Goal: Navigation & Orientation: Find specific page/section

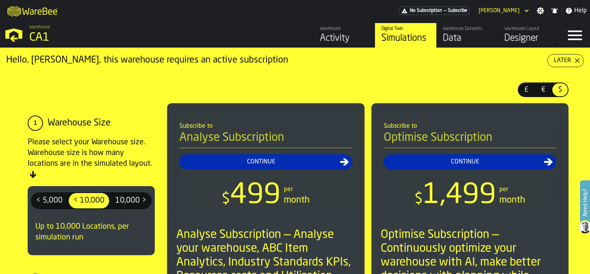
click at [577, 60] on icon "button-Later" at bounding box center [578, 61] width 6 height 6
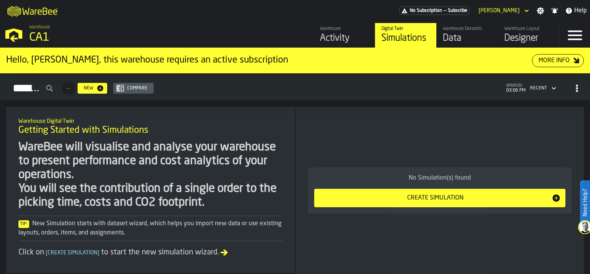
click at [44, 40] on div "CA1" at bounding box center [133, 38] width 208 height 14
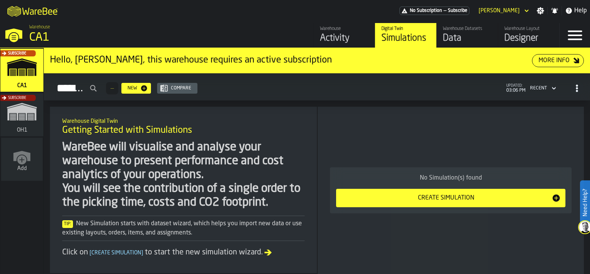
click at [23, 100] on span "Subscribe" at bounding box center [17, 98] width 18 height 4
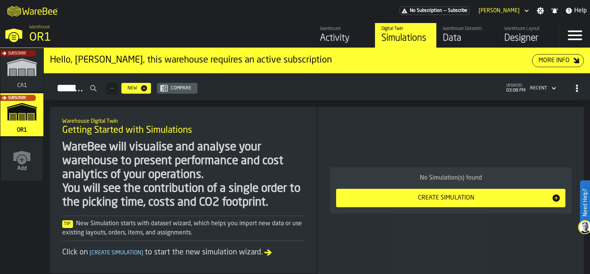
click at [25, 80] on div "Subscribe" at bounding box center [20, 72] width 43 height 45
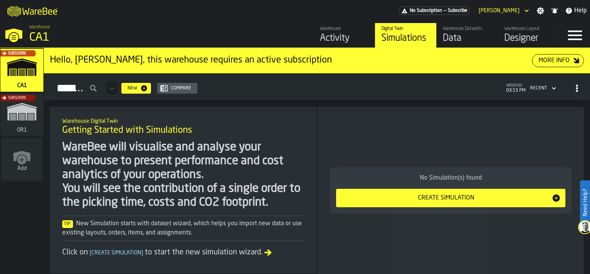
click at [18, 62] on div "Subscribe" at bounding box center [20, 72] width 43 height 45
click at [455, 42] on div "Data" at bounding box center [467, 38] width 49 height 12
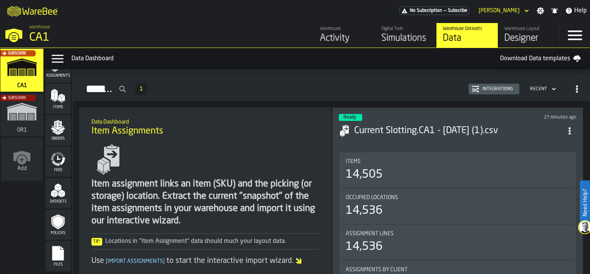
scroll to position [51, 0]
click at [57, 255] on rect "menu Files" at bounding box center [58, 256] width 12 height 5
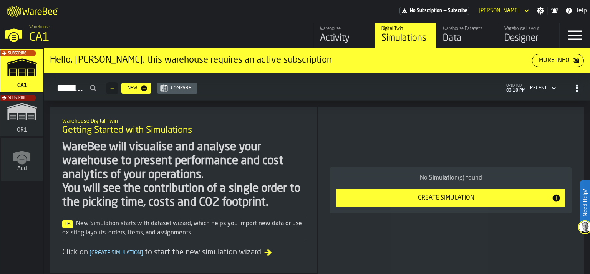
click at [452, 36] on div "Data" at bounding box center [467, 38] width 49 height 12
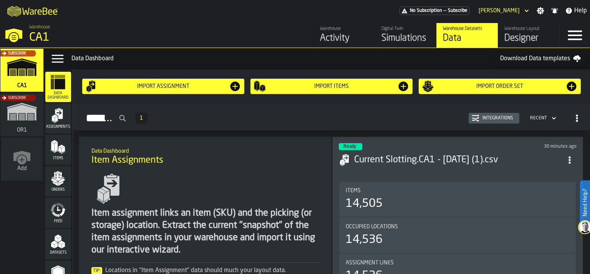
scroll to position [51, 0]
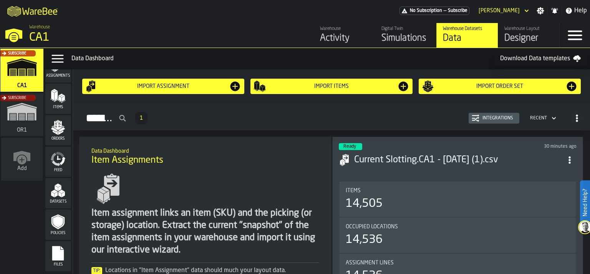
click at [53, 248] on icon "menu Files" at bounding box center [58, 253] width 12 height 15
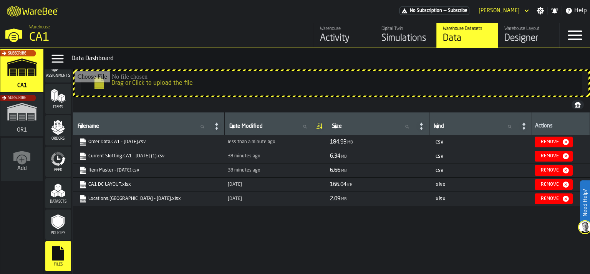
click at [397, 239] on div "Filename Filename Date Modified Date Modified Size Size kind kind Actions Order…" at bounding box center [331, 192] width 517 height 159
click at [392, 58] on div "Data Dashboard" at bounding box center [329, 58] width 516 height 9
click at [398, 40] on div "Simulations" at bounding box center [406, 38] width 49 height 12
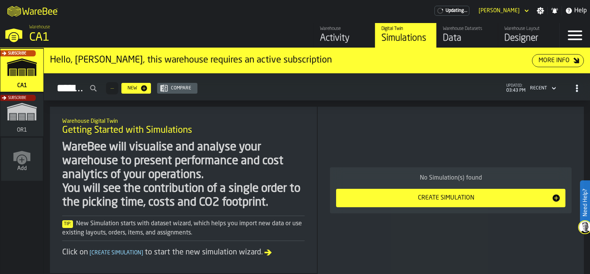
click at [445, 40] on div "Data" at bounding box center [467, 38] width 49 height 12
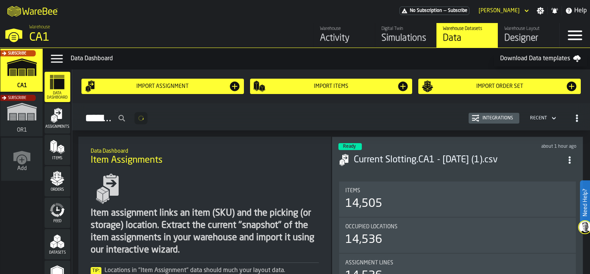
click at [513, 30] on div "Warehouse Layout" at bounding box center [529, 28] width 49 height 5
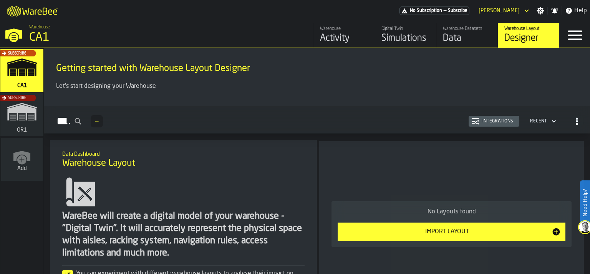
click at [407, 25] on link "Digital Twin Simulations" at bounding box center [405, 35] width 61 height 25
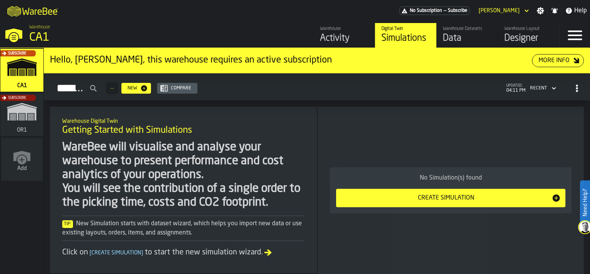
click at [449, 40] on div "Data" at bounding box center [467, 38] width 49 height 12
